Goal: Task Accomplishment & Management: Use online tool/utility

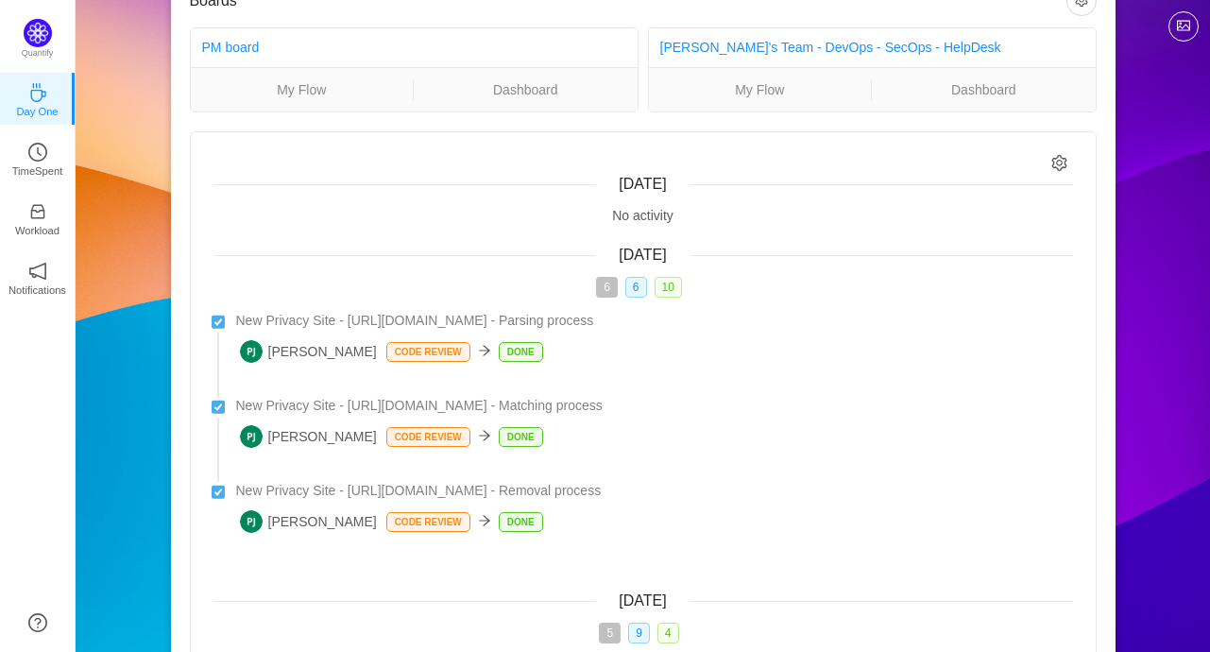
scroll to position [94, 0]
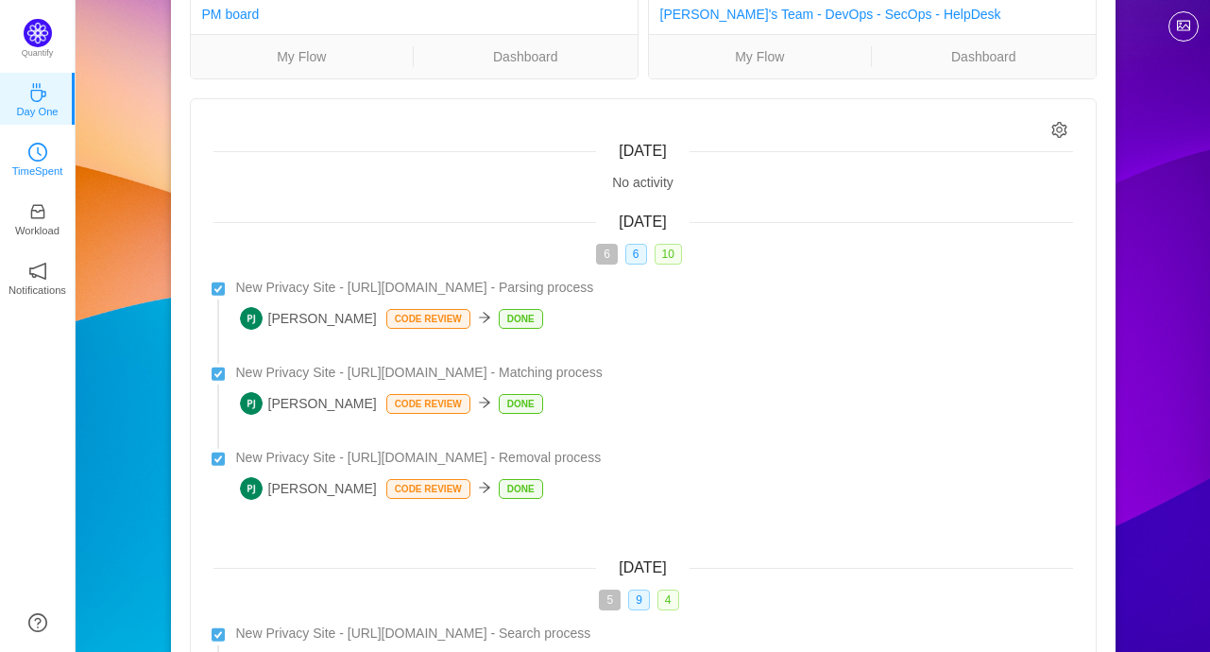
click at [32, 161] on div "TimeSpent" at bounding box center [37, 157] width 19 height 19
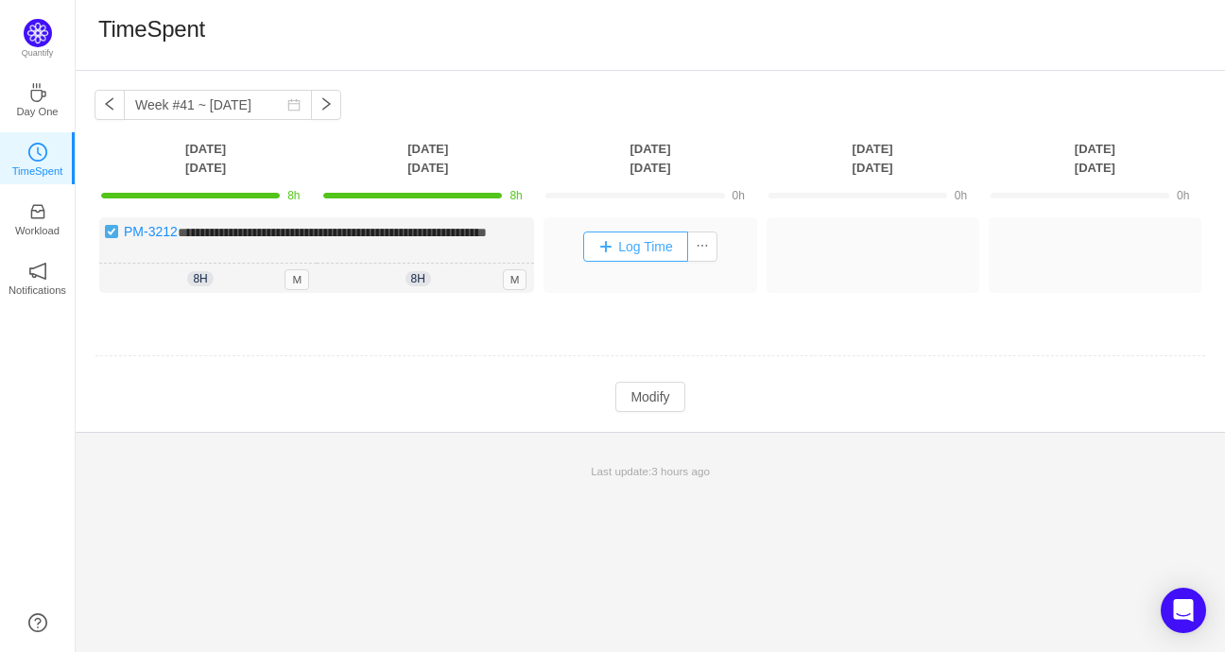
click at [639, 245] on button "Log Time" at bounding box center [635, 247] width 105 height 30
click at [626, 243] on button "Log Time" at bounding box center [635, 247] width 105 height 30
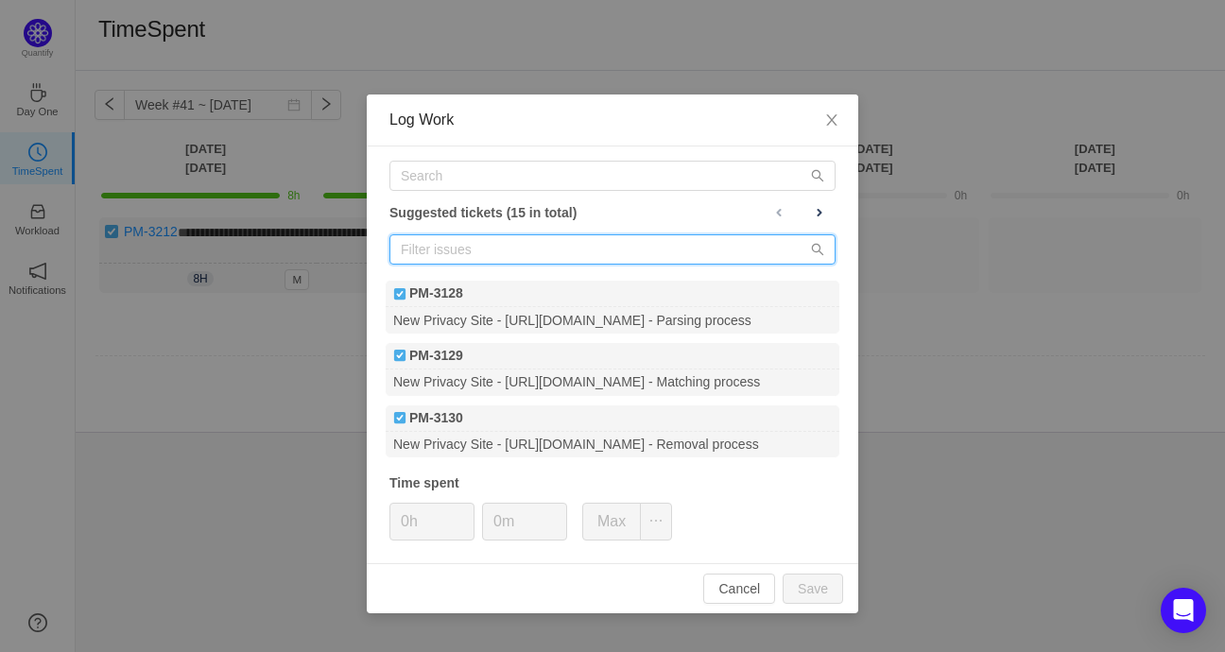
click at [533, 248] on input "text" at bounding box center [612, 249] width 446 height 30
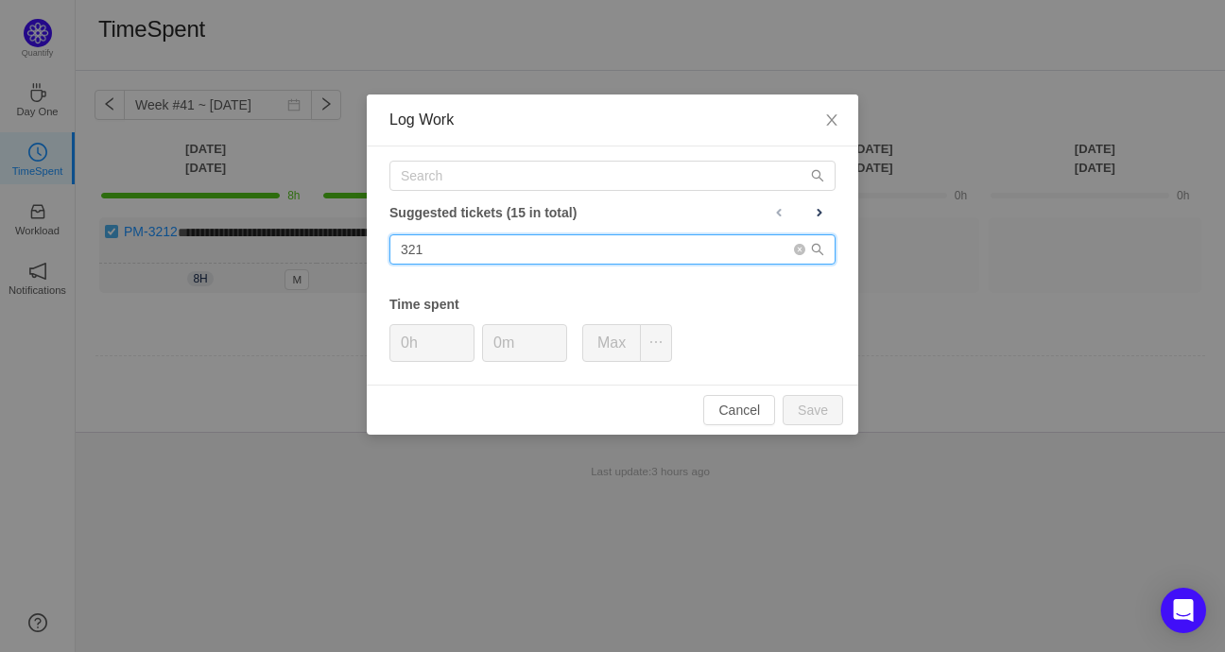
type input "3212"
click at [468, 250] on input "3212" at bounding box center [612, 249] width 446 height 30
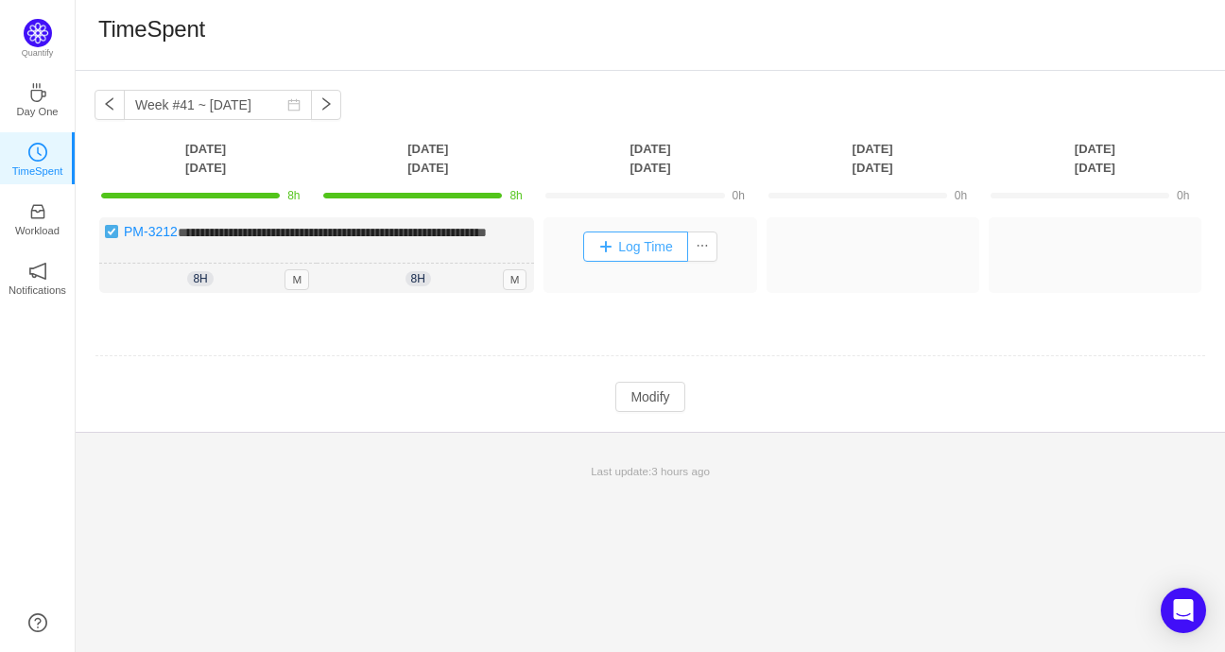
click at [658, 249] on button "Log Time" at bounding box center [635, 247] width 105 height 30
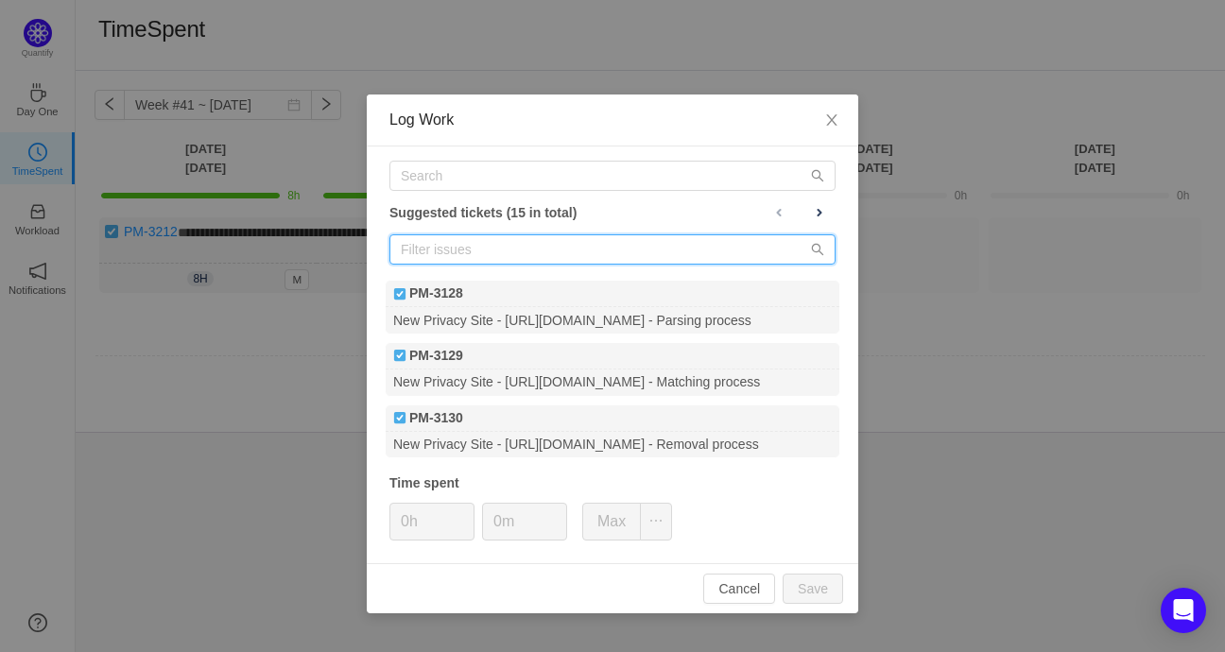
click at [511, 244] on input "text" at bounding box center [612, 249] width 446 height 30
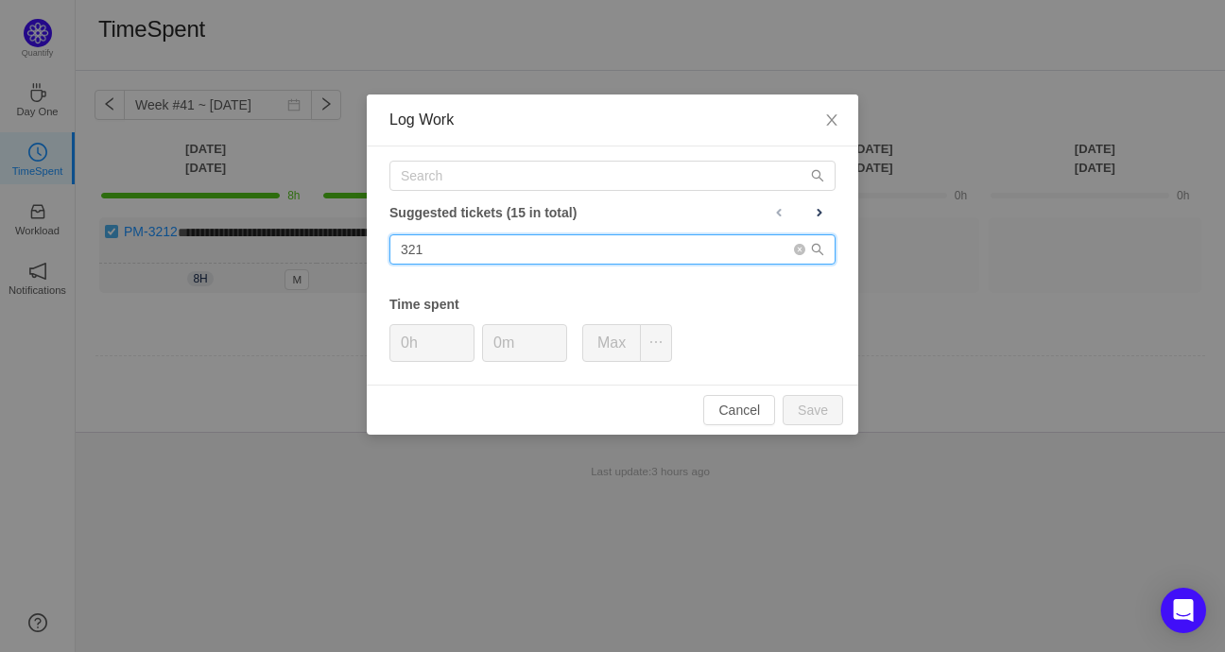
type input "3212"
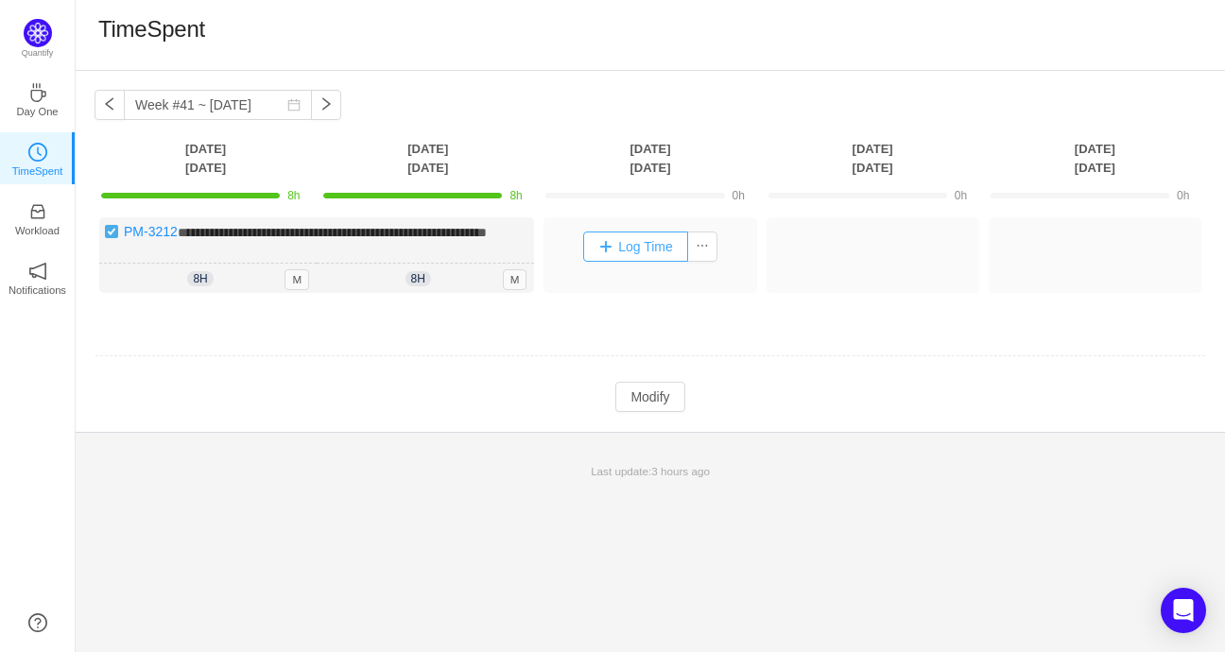
click at [650, 257] on button "Log Time" at bounding box center [635, 247] width 105 height 30
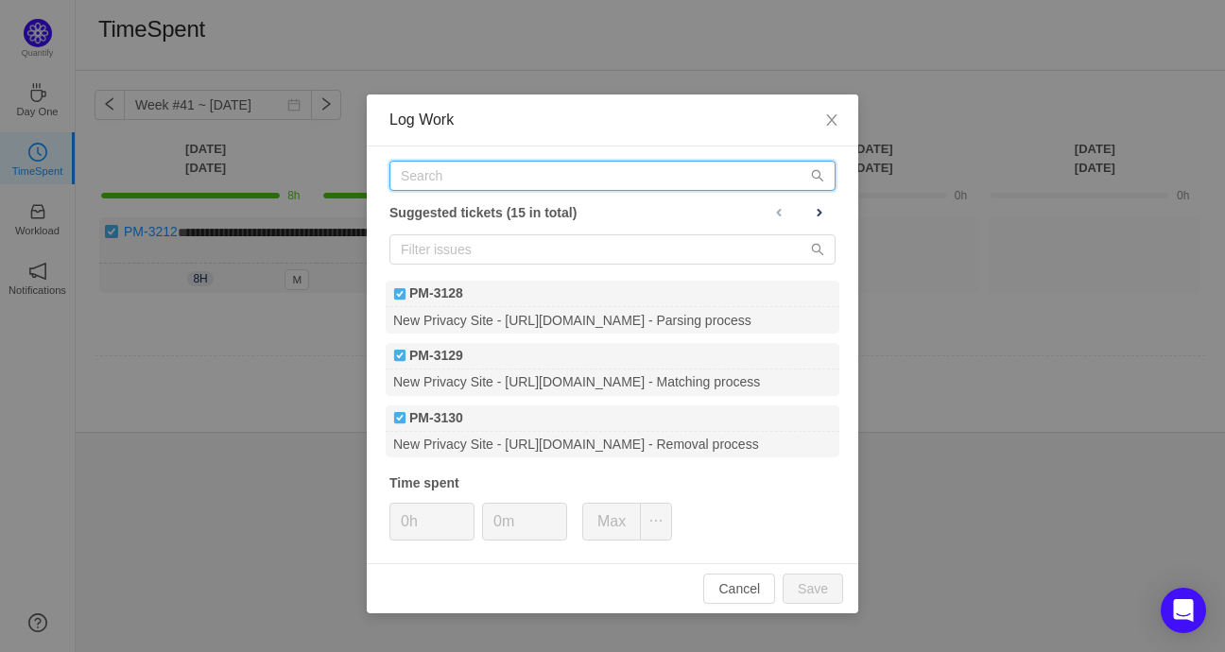
click at [481, 176] on input "text" at bounding box center [612, 176] width 446 height 30
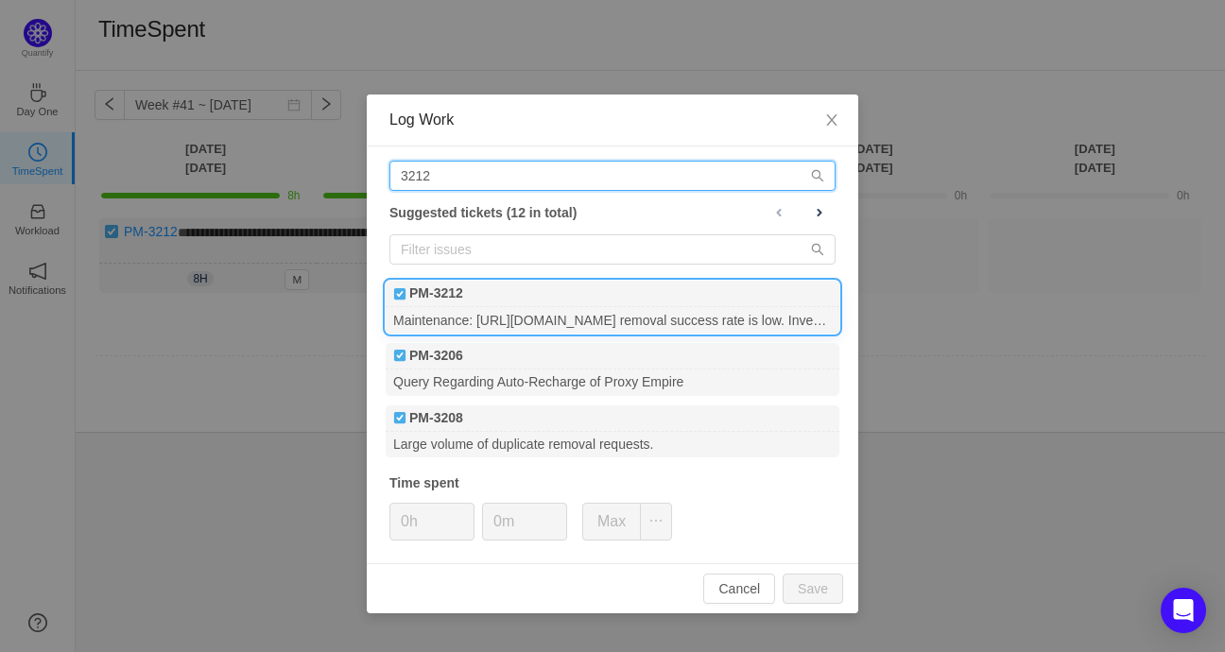
type input "3212"
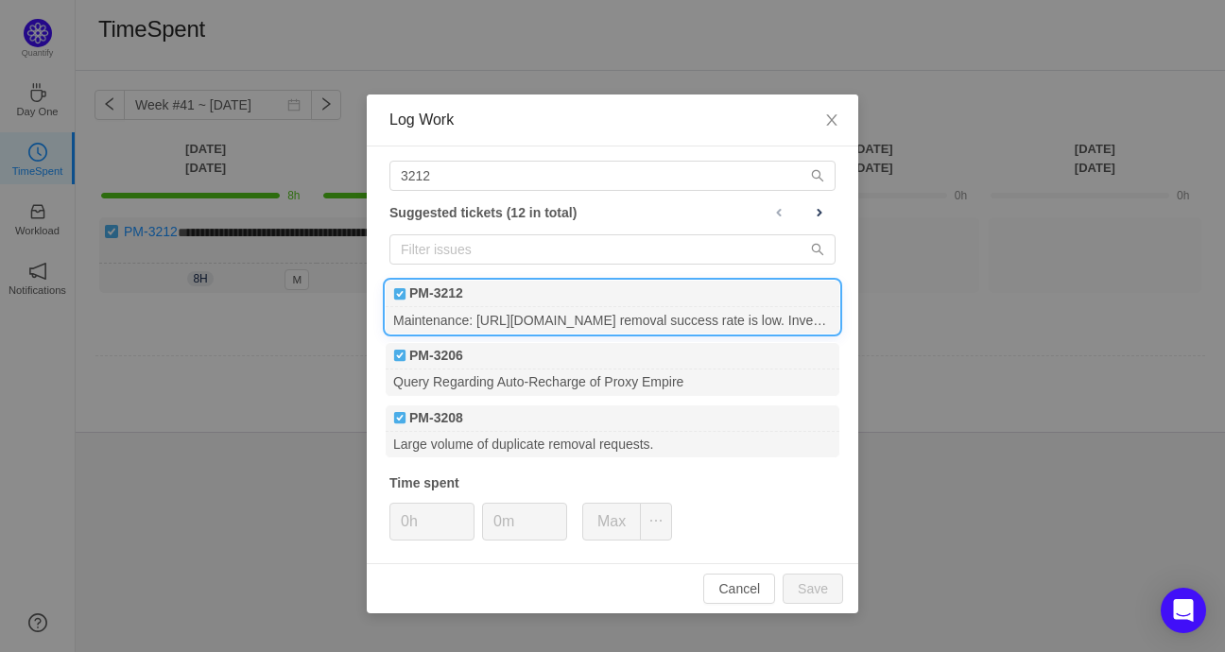
click at [618, 308] on div "Maintenance: [URL][DOMAIN_NAME] removal success rate is low. Investigate & fix." at bounding box center [613, 320] width 454 height 26
click at [810, 576] on button "Save" at bounding box center [812, 589] width 60 height 30
type input "0h"
